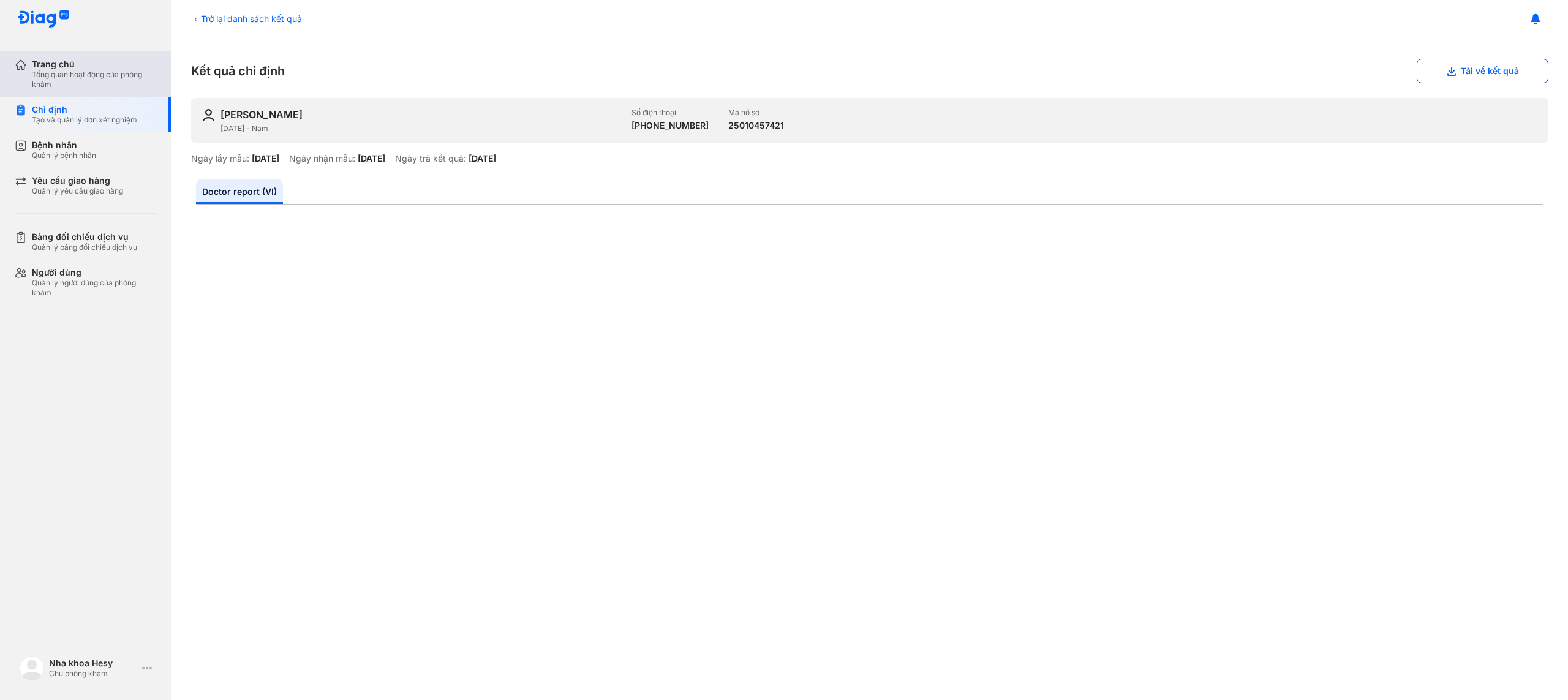
click at [69, 72] on div "Tổng quan hoạt động của phòng khám" at bounding box center [94, 79] width 125 height 19
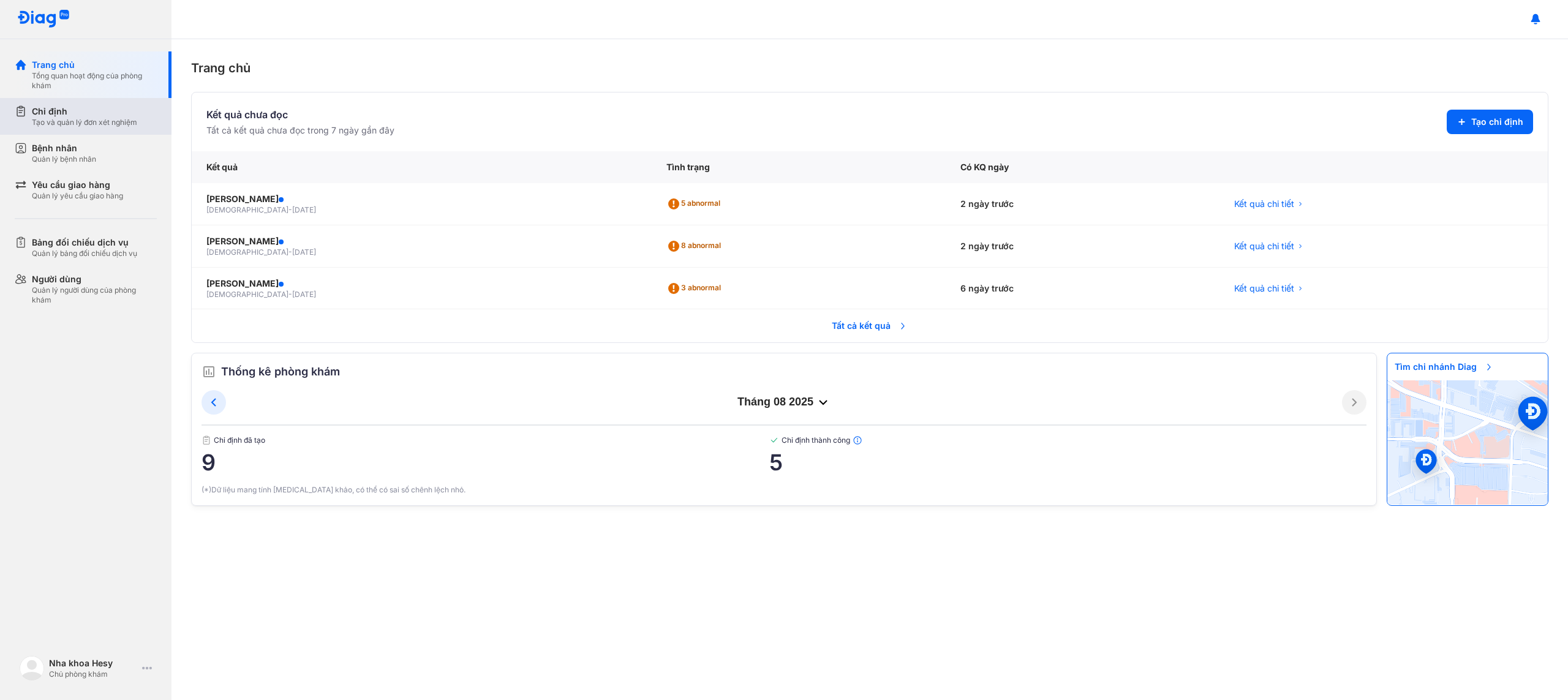
click at [75, 126] on div "Tạo và quản lý đơn xét nghiệm" at bounding box center [84, 122] width 105 height 10
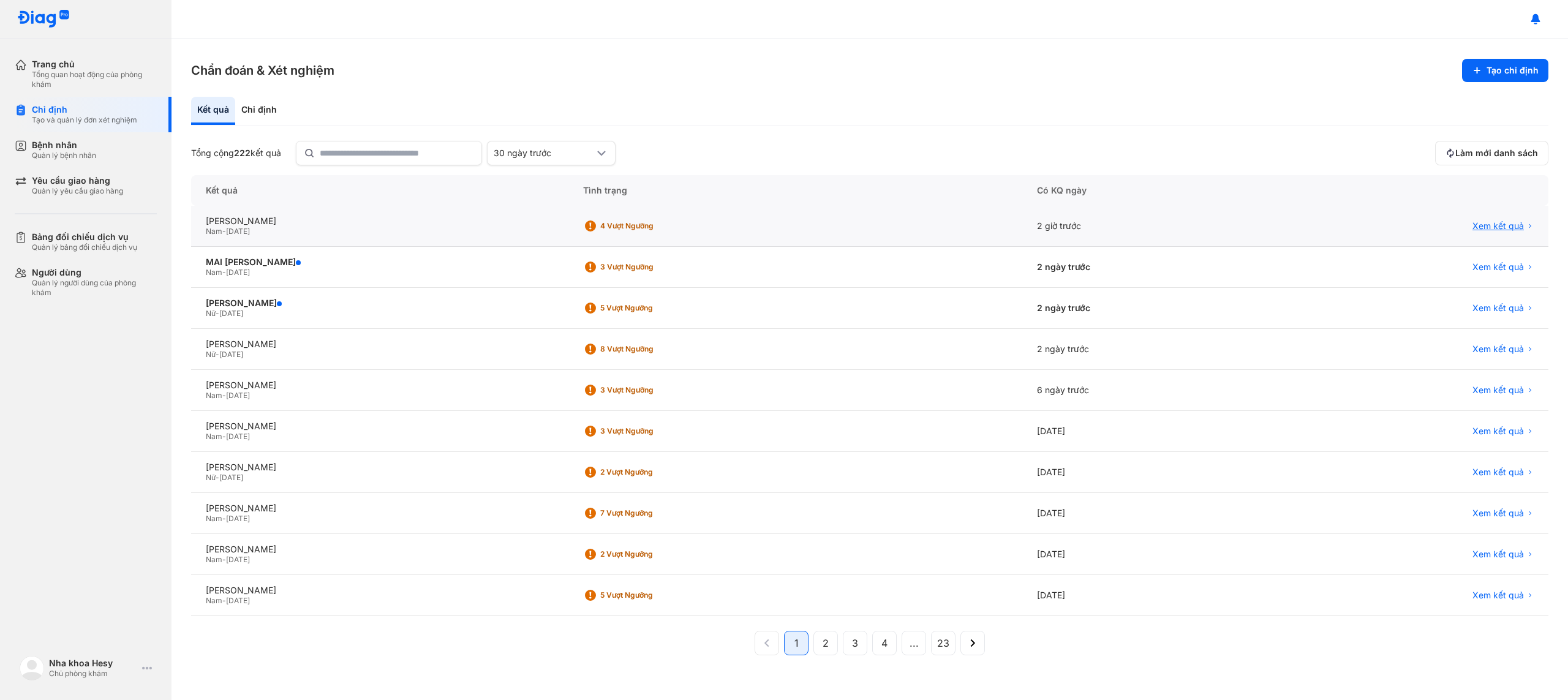
click at [1488, 222] on span "Xem kết quả" at bounding box center [1498, 227] width 52 height 11
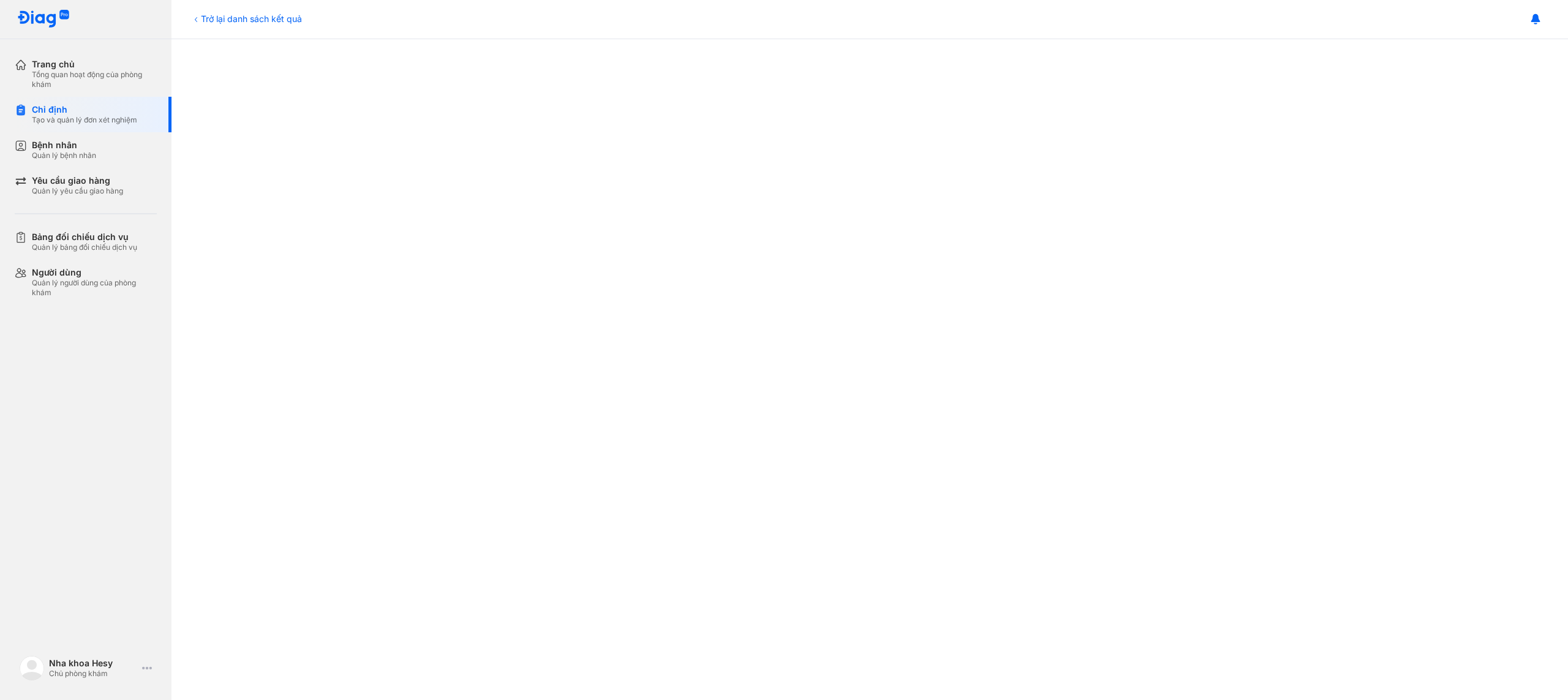
scroll to position [474, 0]
click at [79, 76] on div "Tổng quan hoạt động của phòng khám" at bounding box center [94, 79] width 125 height 19
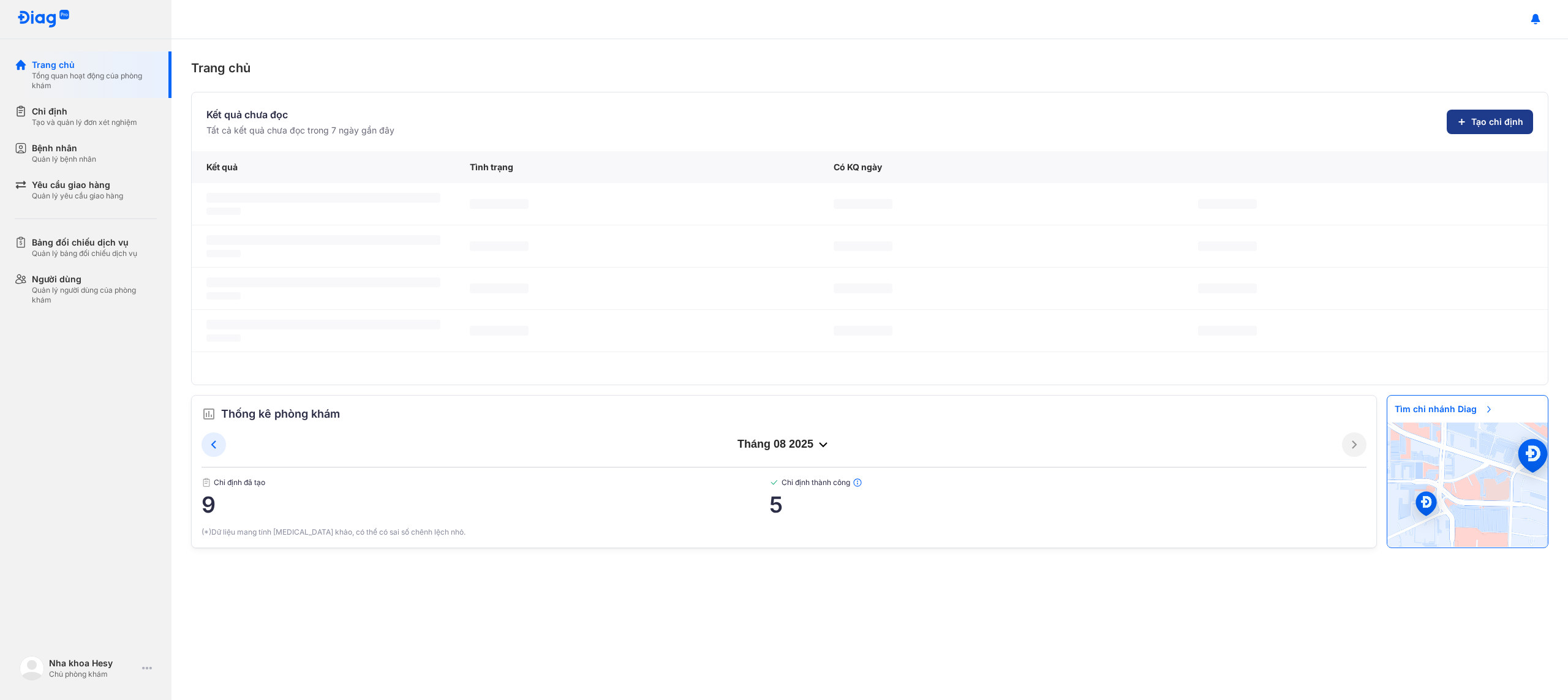
click at [1505, 123] on span "Tạo chỉ định" at bounding box center [1497, 121] width 52 height 12
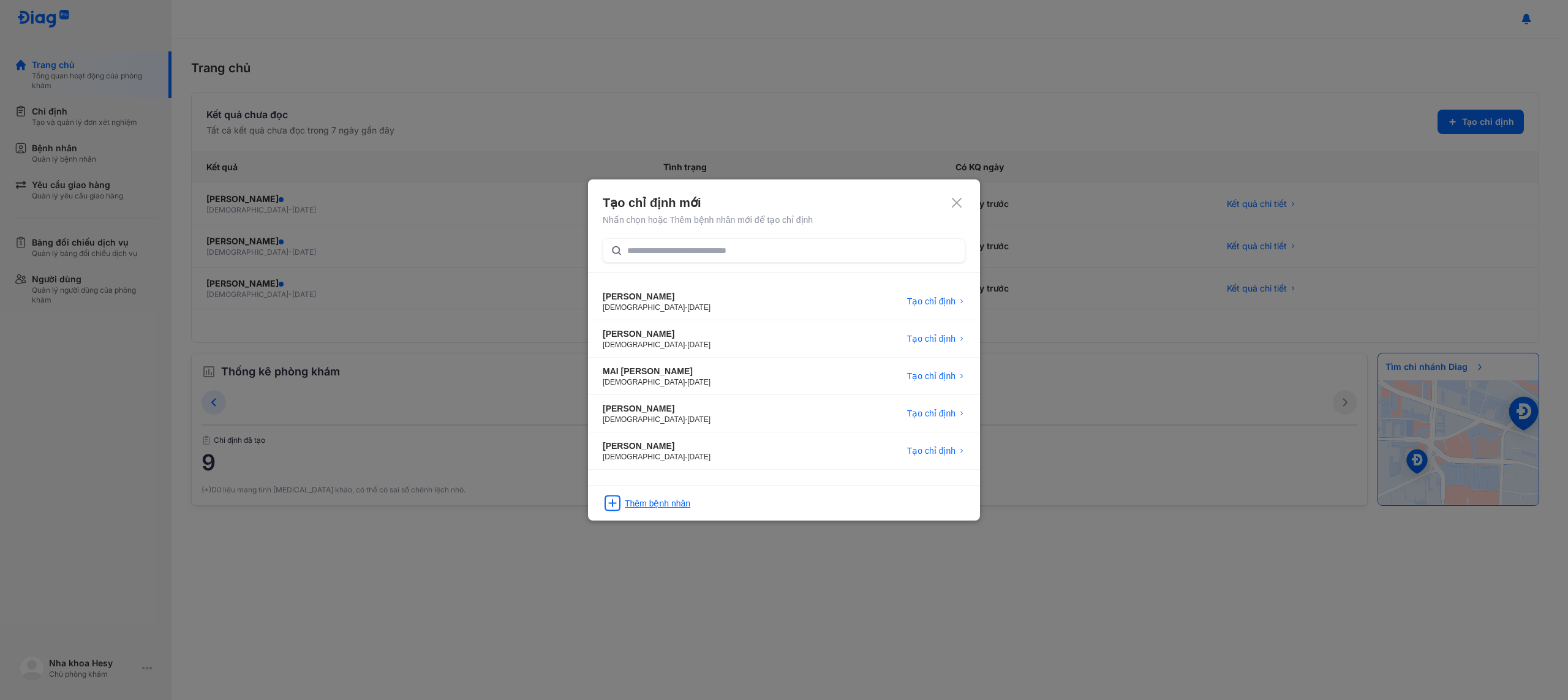
click at [671, 507] on div "Thêm bệnh nhân" at bounding box center [657, 503] width 66 height 12
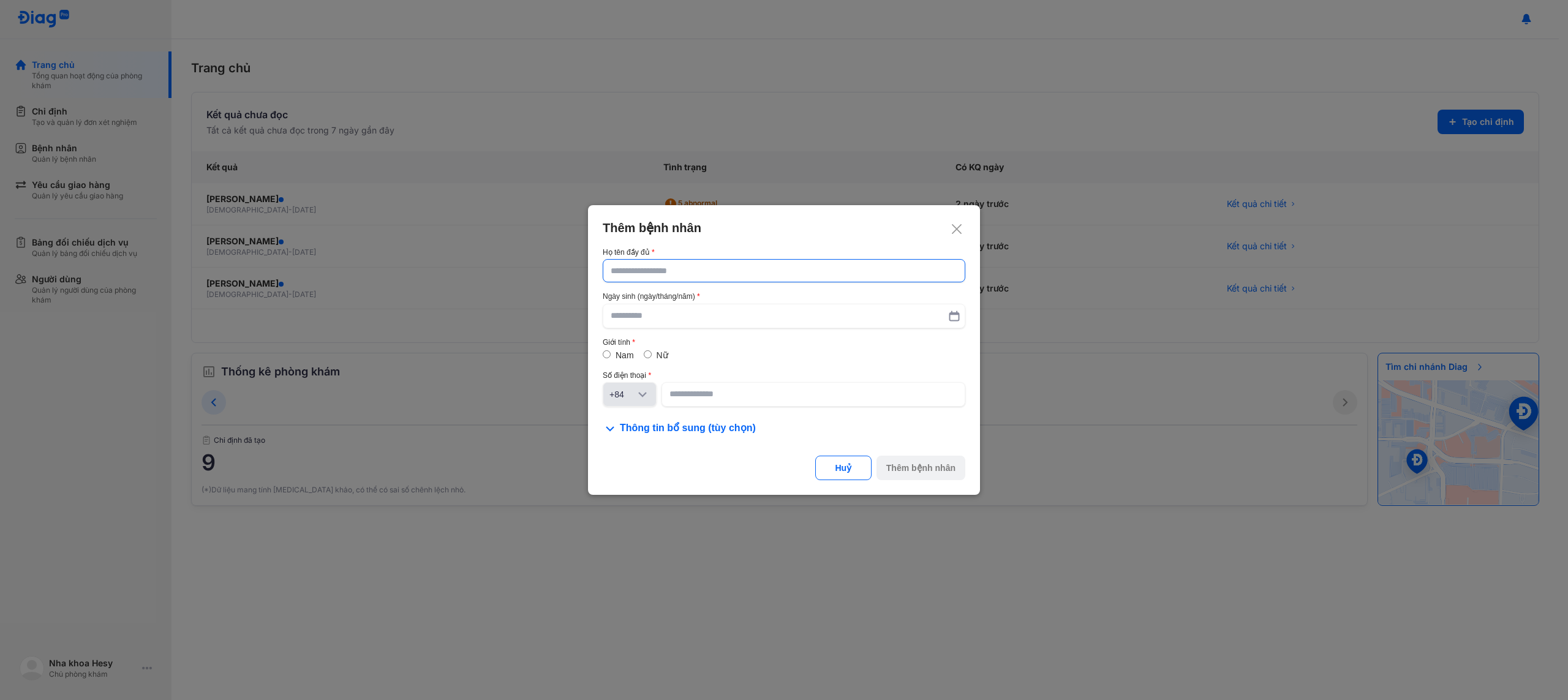
click at [656, 270] on input "text" at bounding box center [784, 271] width 346 height 22
paste input "**********"
type input "**********"
click at [631, 318] on input "text" at bounding box center [784, 317] width 346 height 22
type input "**********"
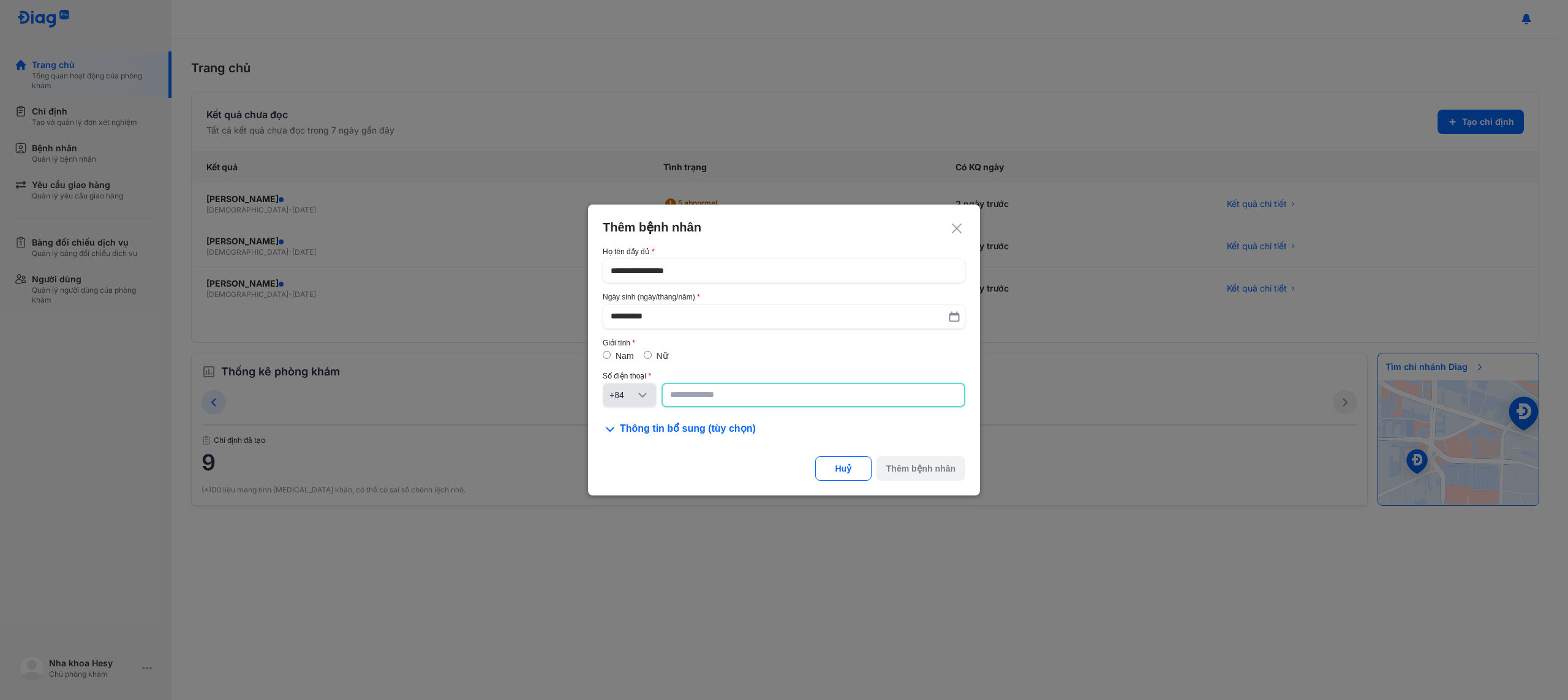
click at [731, 398] on input at bounding box center [814, 394] width 287 height 22
type input "**********"
click at [947, 479] on button "Thêm bệnh nhân" at bounding box center [920, 470] width 89 height 25
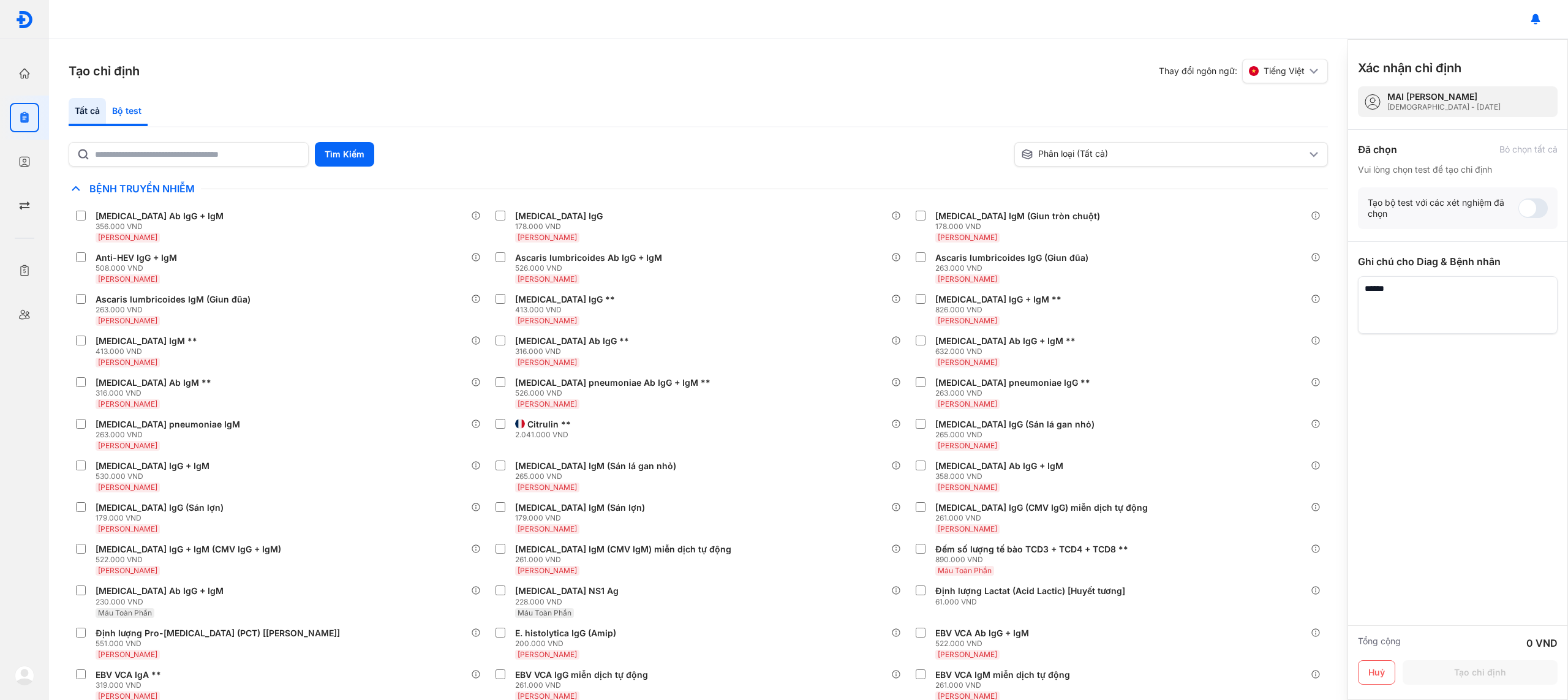
click at [139, 115] on div "Bộ test" at bounding box center [127, 111] width 42 height 28
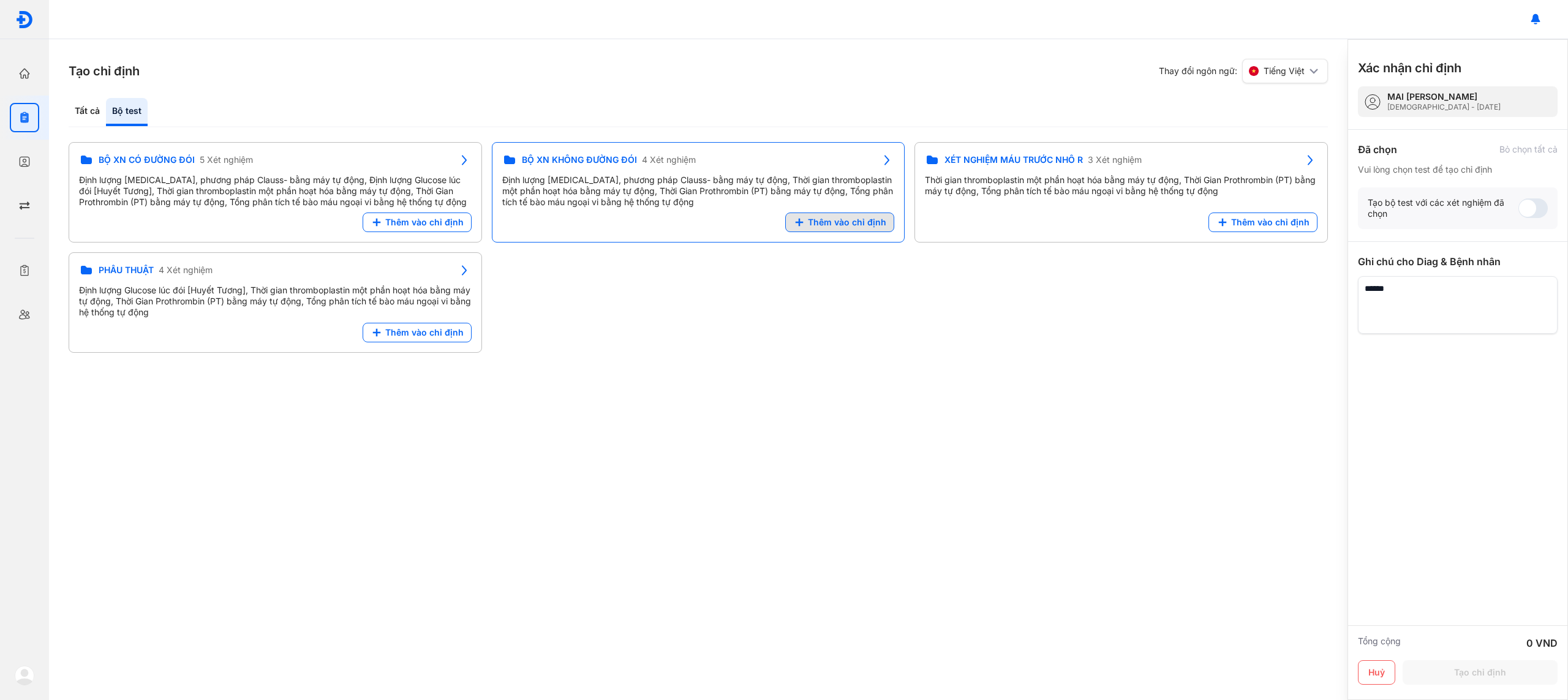
click at [858, 223] on span "Thêm vào chỉ định" at bounding box center [848, 223] width 78 height 11
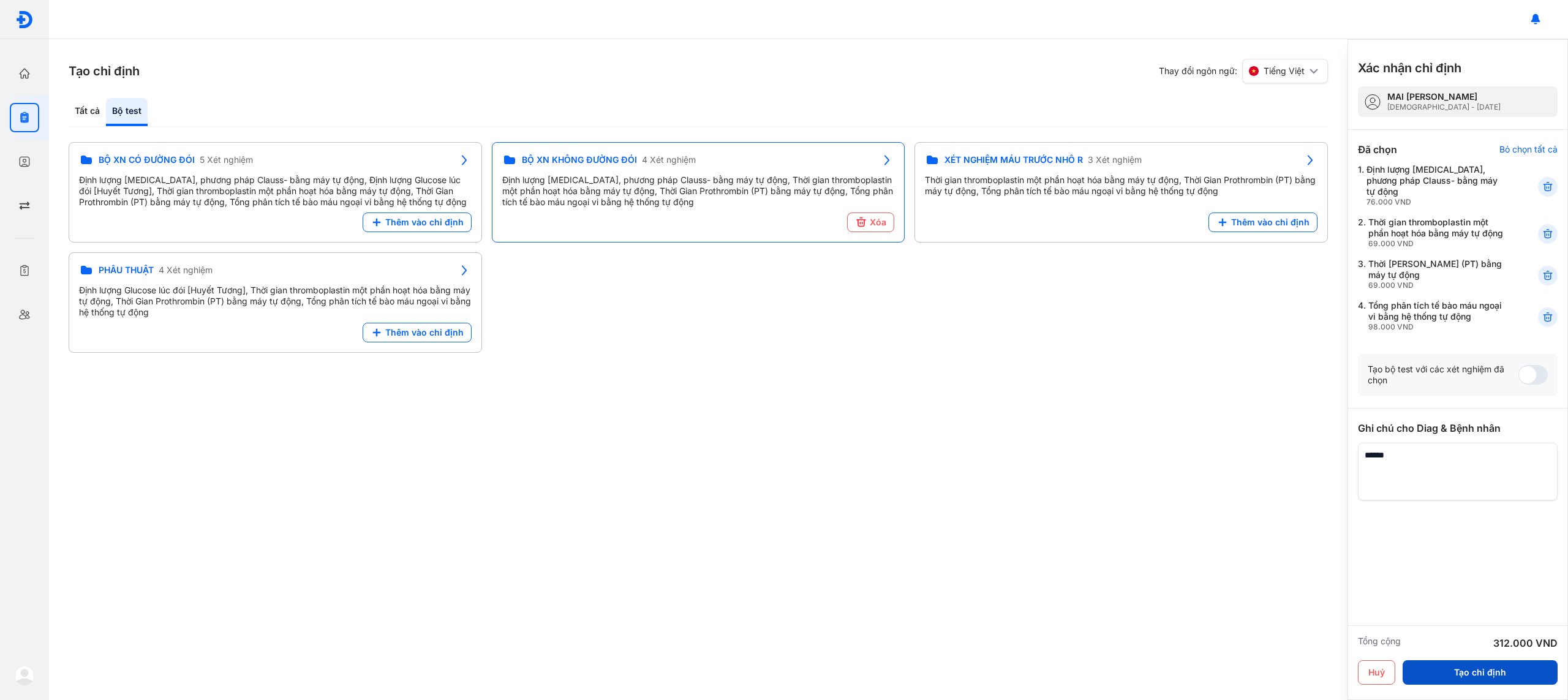
click at [1479, 677] on button "Tạo chỉ định" at bounding box center [1480, 672] width 155 height 25
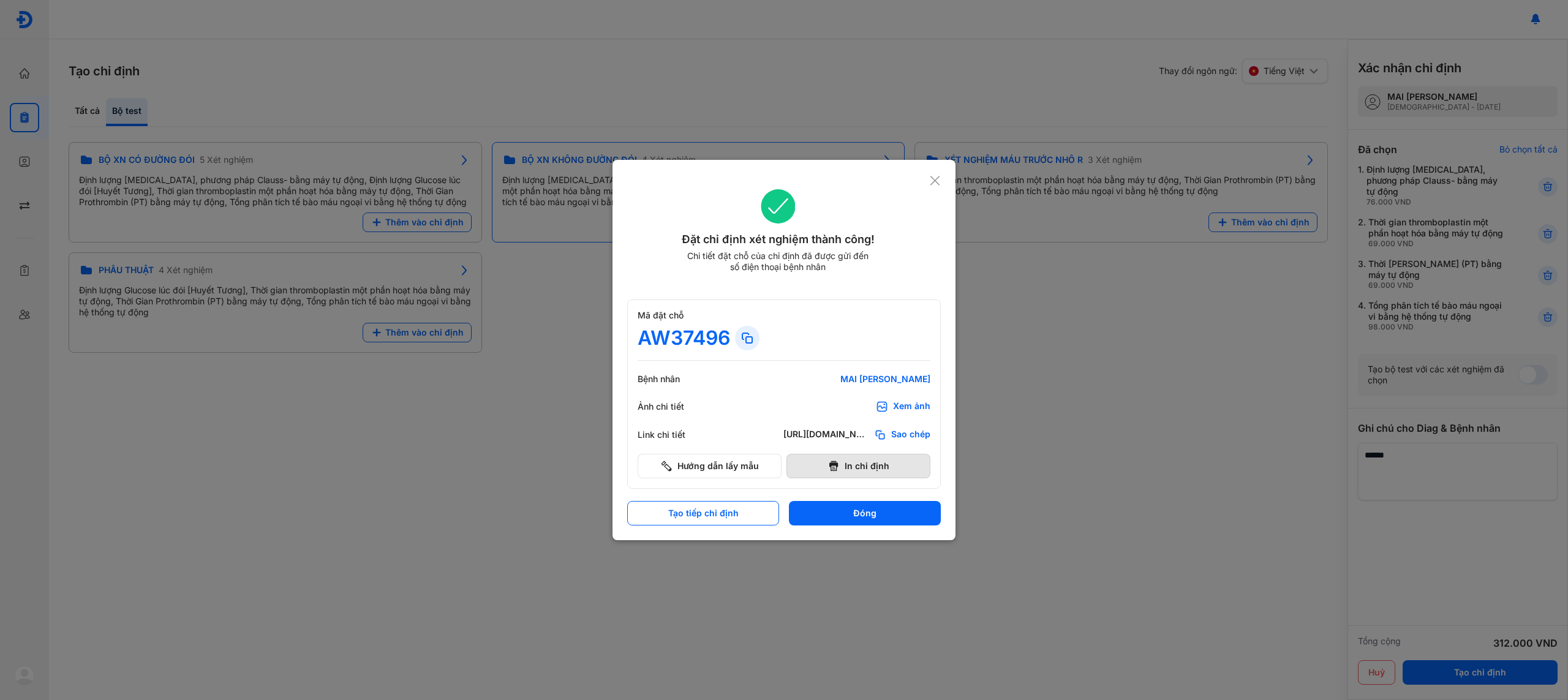
click at [888, 465] on button "In chỉ định" at bounding box center [858, 466] width 144 height 25
click at [898, 405] on div "Xem ảnh" at bounding box center [912, 406] width 37 height 12
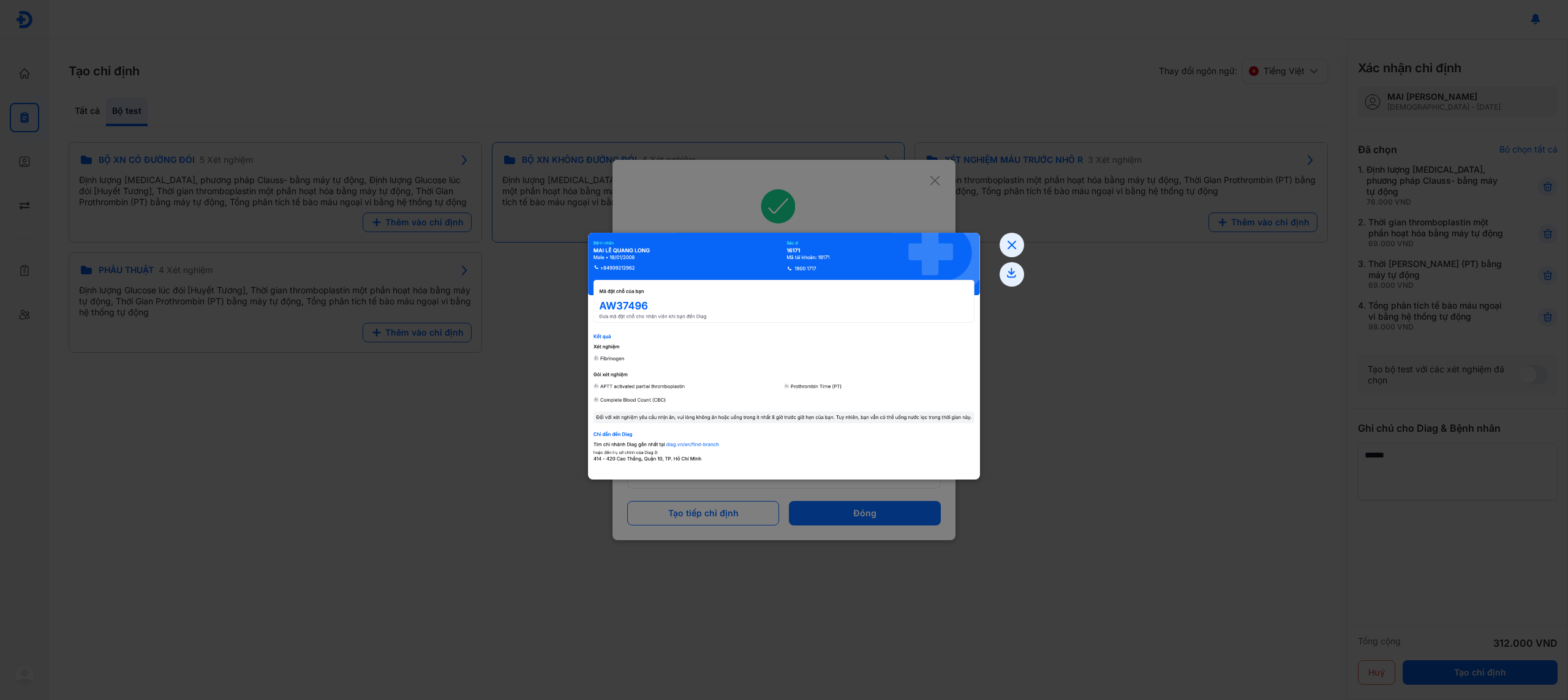
click at [1047, 358] on div at bounding box center [784, 350] width 1568 height 700
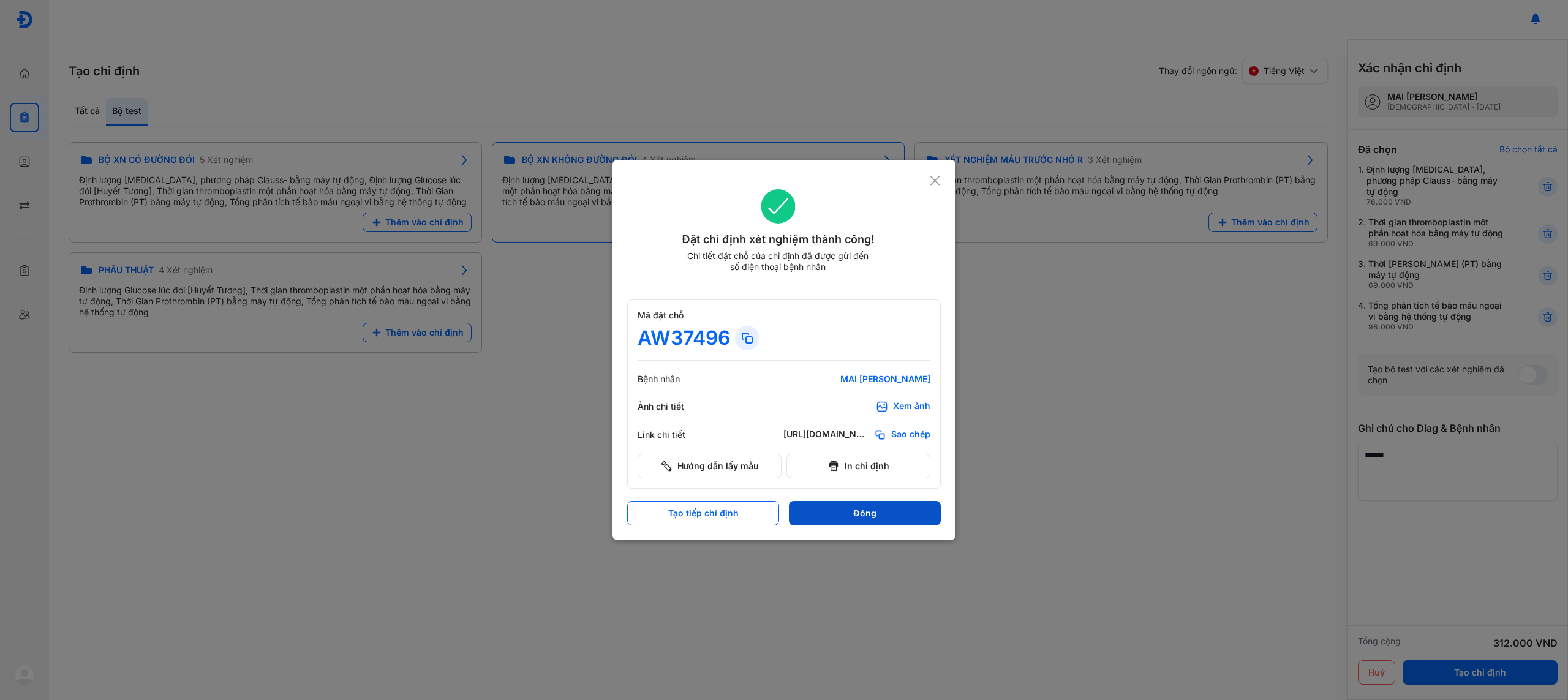
click at [903, 520] on button "Đóng" at bounding box center [865, 514] width 152 height 25
